Goal: Use online tool/utility: Utilize a website feature to perform a specific function

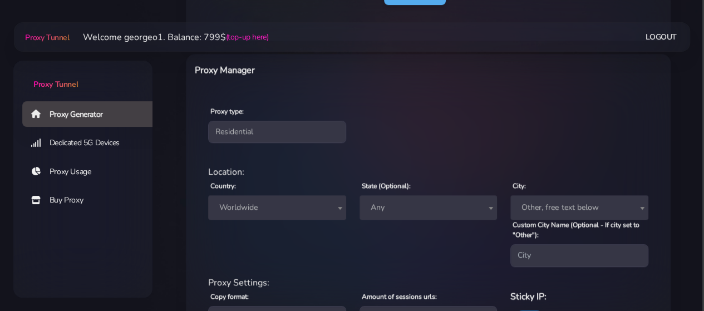
scroll to position [365, 0]
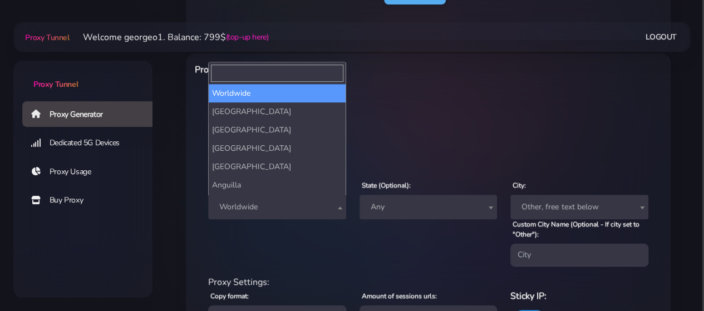
click at [310, 213] on span "Worldwide" at bounding box center [277, 207] width 125 height 16
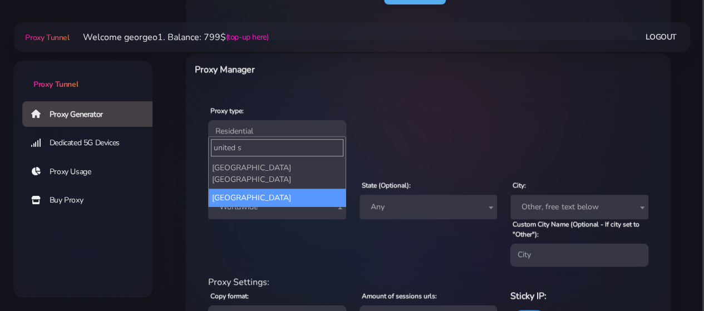
type input "united s"
select select "US"
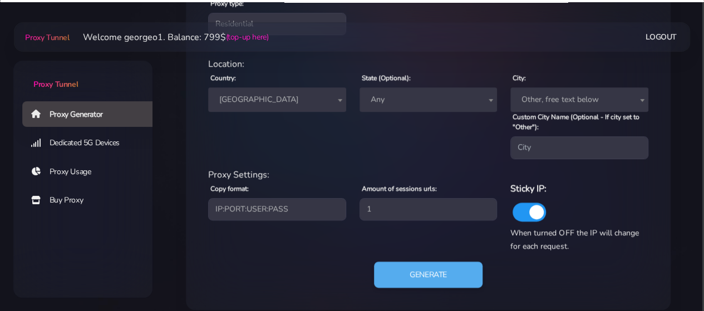
scroll to position [485, 0]
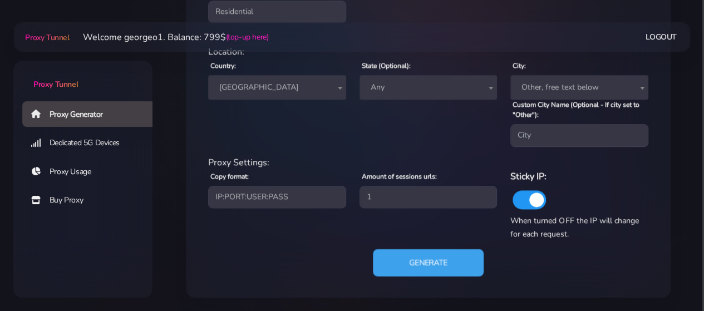
click at [408, 263] on button "Generate" at bounding box center [428, 262] width 111 height 27
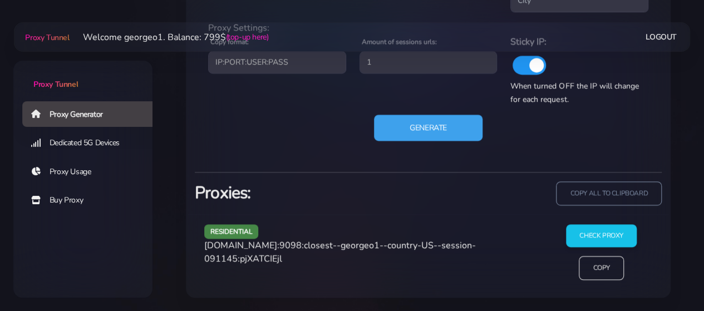
scroll to position [618, 0]
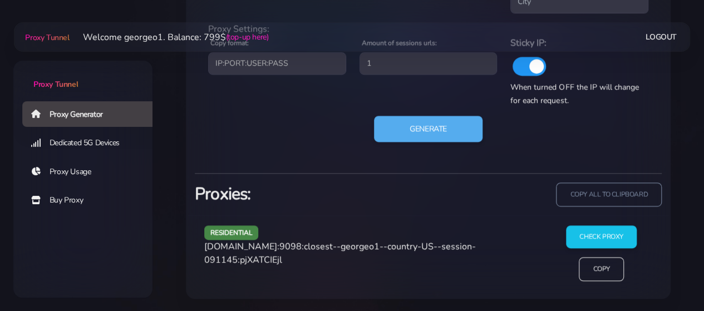
click at [278, 243] on span "[DOMAIN_NAME]:9098:closest--georgeo1--country-US--session-091145:pjXATCIEjl" at bounding box center [340, 253] width 272 height 26
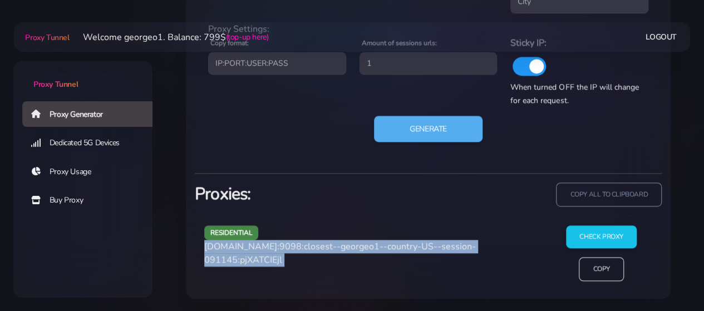
click at [278, 243] on span "[DOMAIN_NAME]:9098:closest--georgeo1--country-US--session-091145:pjXATCIEjl" at bounding box center [340, 253] width 272 height 26
copy div "[DOMAIN_NAME]:9098:closest--georgeo1--country-US--session-091145:pjXATCIEjl"
